Goal: Task Accomplishment & Management: Use online tool/utility

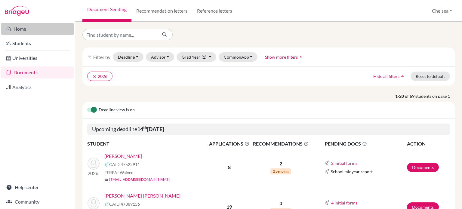
click at [32, 29] on link "Home" at bounding box center [37, 29] width 72 height 12
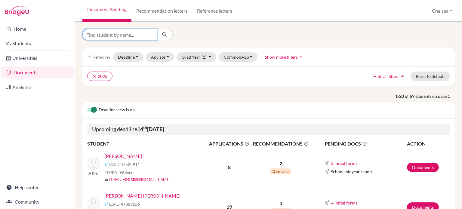
click at [118, 35] on input "Find student by name..." at bounding box center [119, 34] width 75 height 11
type input "victor"
click at [167, 34] on button "submit" at bounding box center [165, 34] width 16 height 11
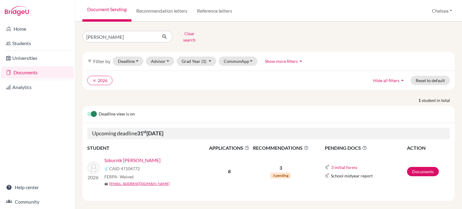
click at [143, 157] on link "Szkurnik DoRio, Victor Alberto" at bounding box center [132, 160] width 56 height 7
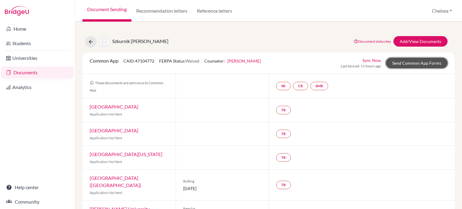
click at [421, 65] on link "Send Common App Forms" at bounding box center [417, 63] width 62 height 11
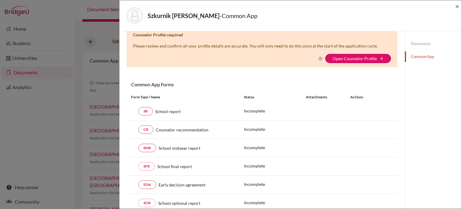
scroll to position [30, 0]
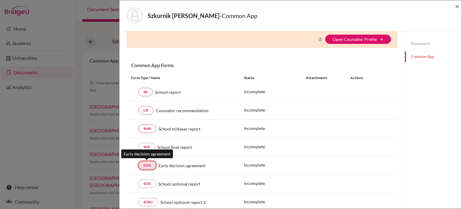
click at [148, 164] on link "EDA" at bounding box center [147, 165] width 18 height 8
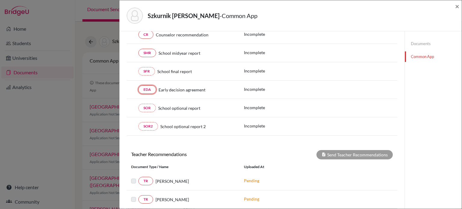
scroll to position [0, 0]
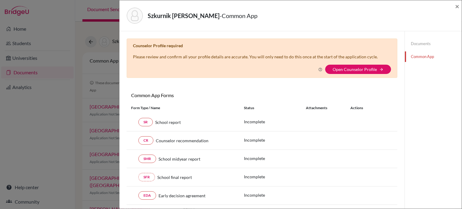
click at [419, 42] on link "Documents" at bounding box center [433, 43] width 57 height 11
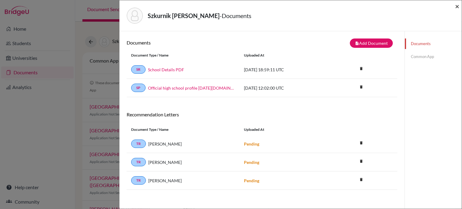
click at [457, 6] on span "×" at bounding box center [457, 6] width 4 height 9
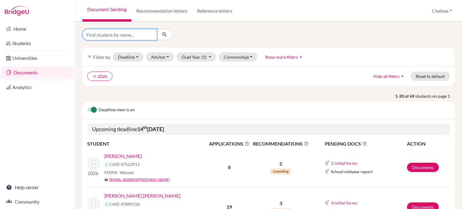
click at [142, 36] on input "Find student by name..." at bounding box center [119, 34] width 75 height 11
type input "[PERSON_NAME]"
click button "submit" at bounding box center [165, 34] width 16 height 11
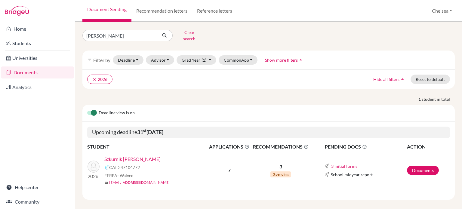
scroll to position [2, 0]
click at [154, 155] on link "Szkurnik [PERSON_NAME]" at bounding box center [132, 158] width 56 height 7
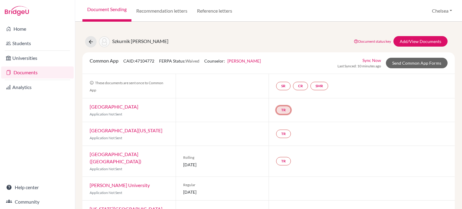
click at [282, 110] on link "TR" at bounding box center [283, 110] width 15 height 8
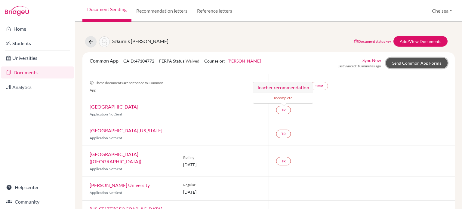
click at [409, 61] on link "Send Common App Forms" at bounding box center [417, 63] width 62 height 11
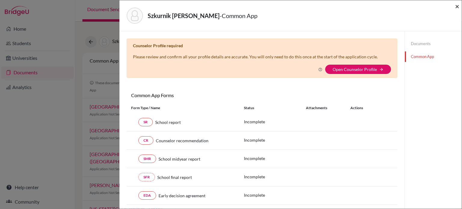
click at [456, 6] on span "×" at bounding box center [457, 6] width 4 height 9
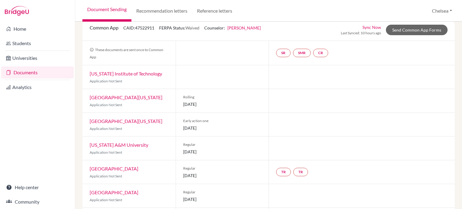
scroll to position [26, 0]
